Goal: Information Seeking & Learning: Learn about a topic

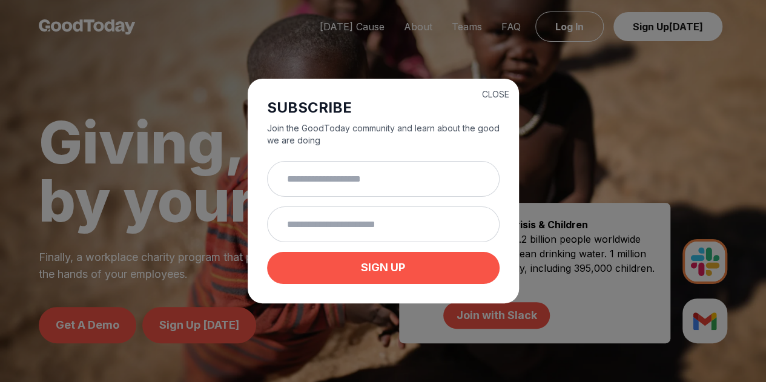
click at [492, 100] on h2 "SUBSCRIBE" at bounding box center [383, 107] width 232 height 19
click at [489, 90] on button "CLOSE" at bounding box center [495, 94] width 27 height 12
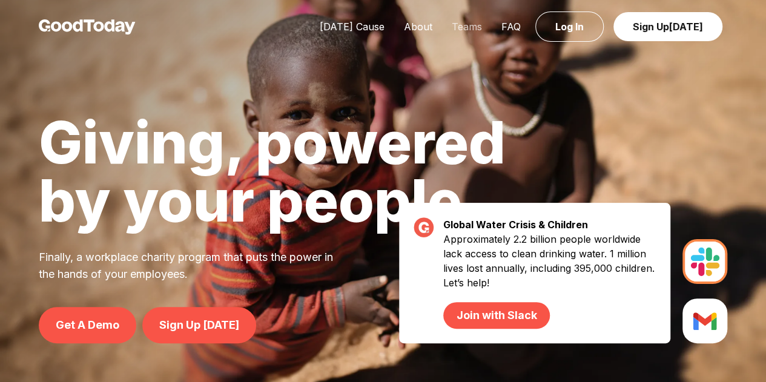
click at [473, 24] on link "Teams" at bounding box center [467, 27] width 50 height 12
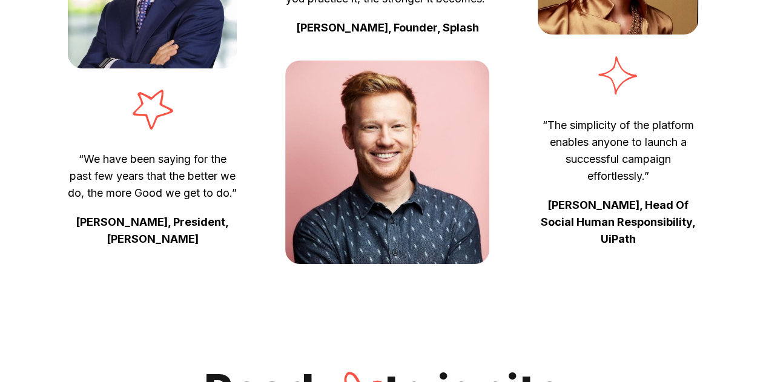
scroll to position [3764, 0]
